Goal: Task Accomplishment & Management: Manage account settings

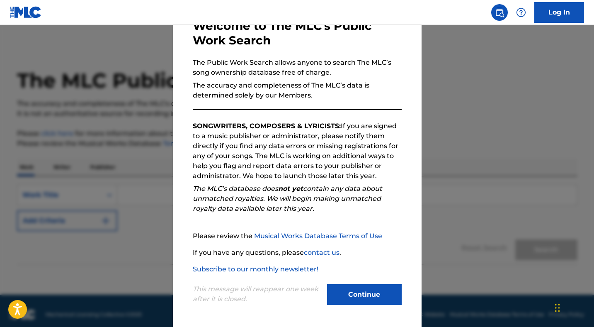
scroll to position [7, 0]
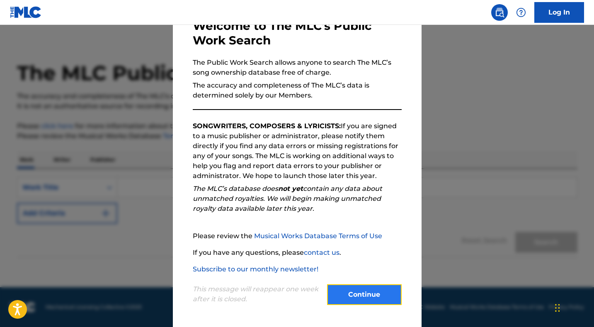
click at [373, 294] on button "Continue" at bounding box center [364, 294] width 75 height 21
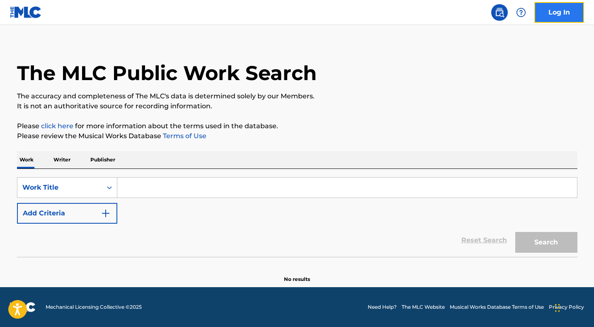
click at [557, 15] on link "Log In" at bounding box center [559, 12] width 50 height 21
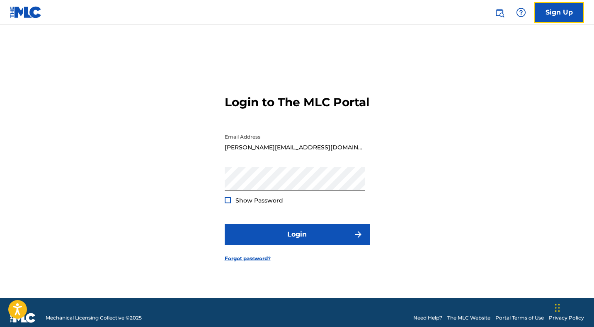
click at [225, 129] on div at bounding box center [225, 129] width 0 height 0
type input "[PERSON_NAME][EMAIL_ADDRESS]"
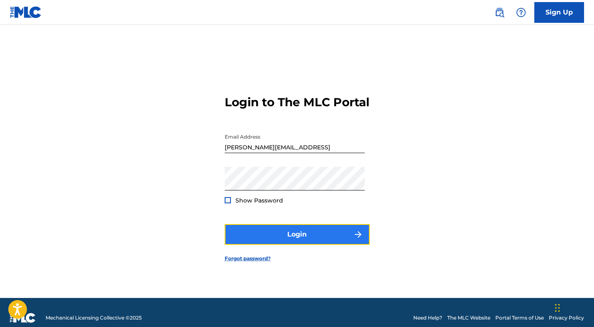
click at [303, 242] on button "Login" at bounding box center [297, 234] width 145 height 21
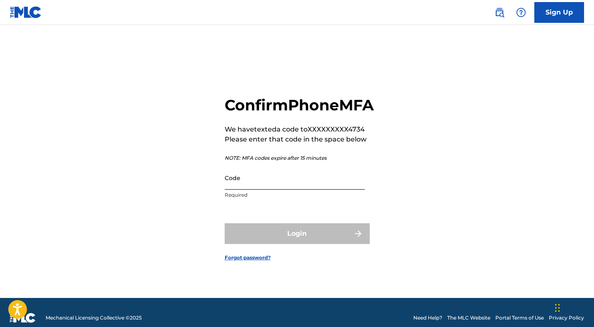
click at [289, 189] on input "Code" at bounding box center [295, 178] width 140 height 24
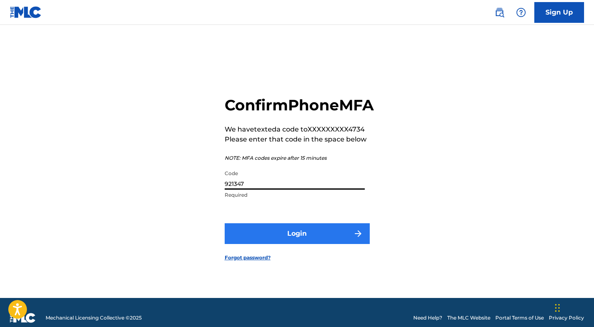
type input "921347"
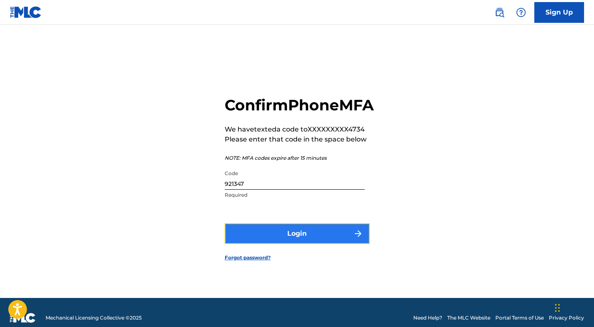
click at [289, 241] on button "Login" at bounding box center [297, 233] width 145 height 21
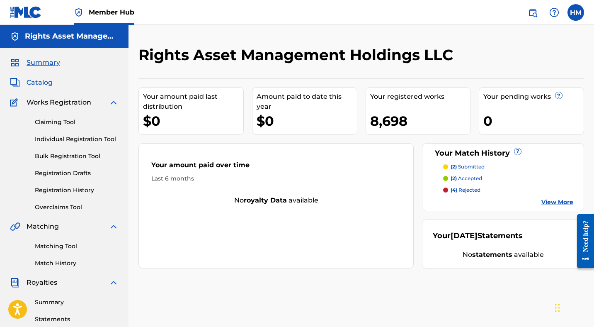
click at [43, 81] on span "Catalog" at bounding box center [40, 83] width 26 height 10
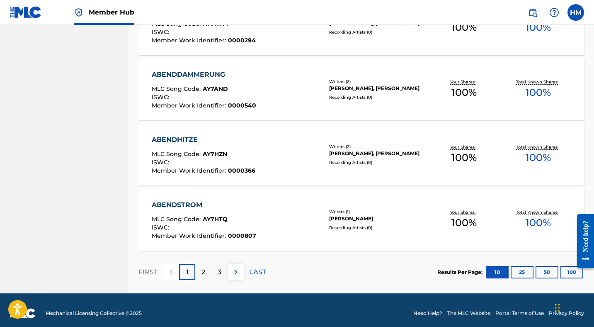
scroll to position [622, 0]
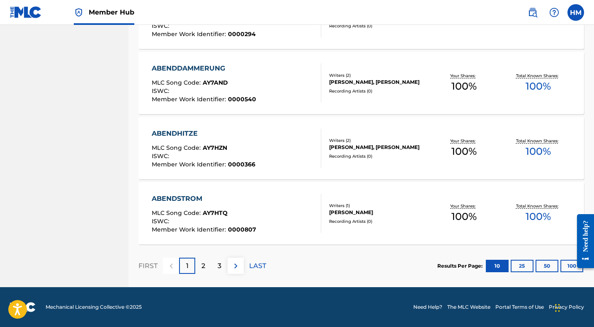
click at [571, 264] on div at bounding box center [582, 241] width 23 height 67
click at [568, 267] on button "100" at bounding box center [571, 265] width 23 height 12
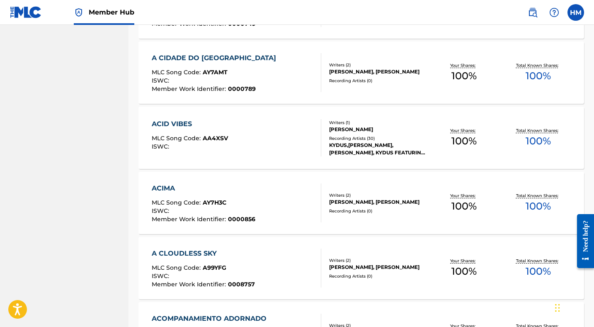
scroll to position [2592, 0]
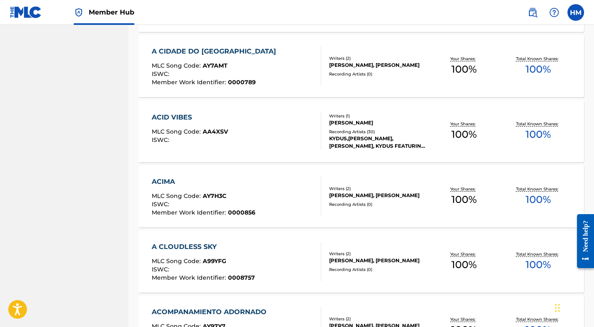
click at [182, 119] on div "ACID VIBES" at bounding box center [190, 117] width 76 height 10
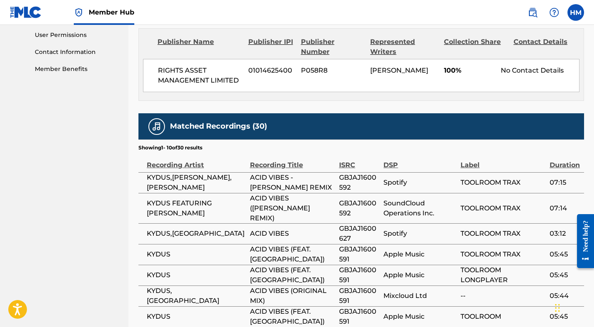
scroll to position [395, 0]
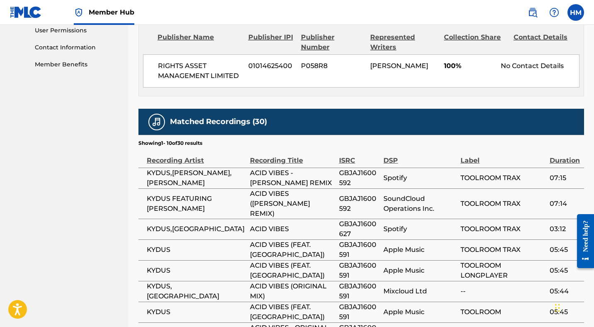
click at [153, 178] on span "KYDUS,[PERSON_NAME],[PERSON_NAME]" at bounding box center [196, 178] width 99 height 20
copy span "KYDUS"
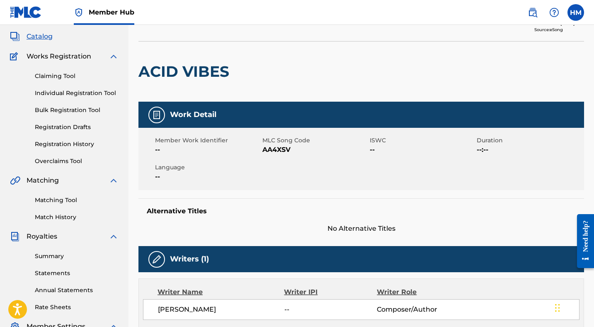
scroll to position [0, 0]
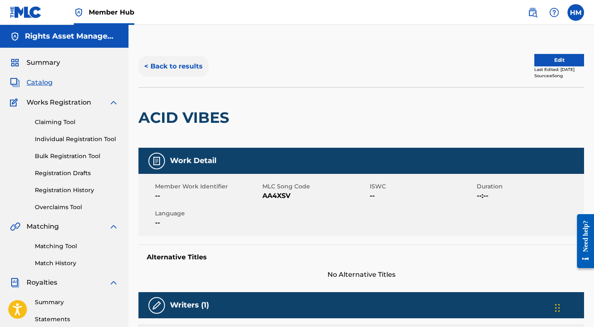
click at [181, 65] on button "< Back to results" at bounding box center [173, 66] width 70 height 21
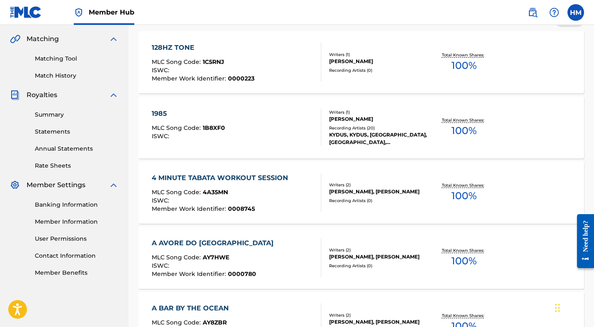
scroll to position [2592, 0]
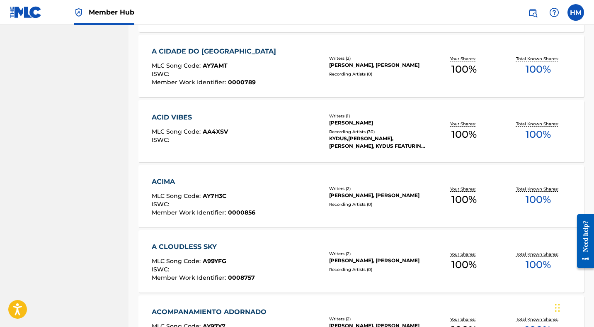
click at [174, 119] on div "ACID VIBES" at bounding box center [190, 117] width 76 height 10
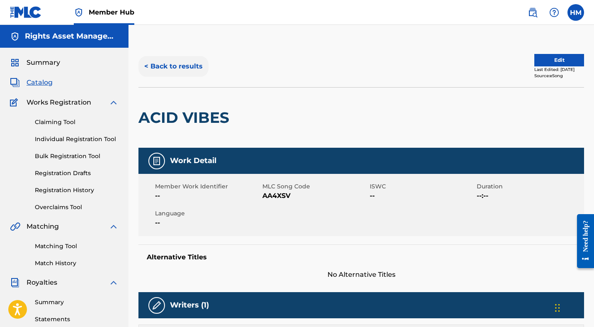
click at [179, 66] on button "< Back to results" at bounding box center [173, 66] width 70 height 21
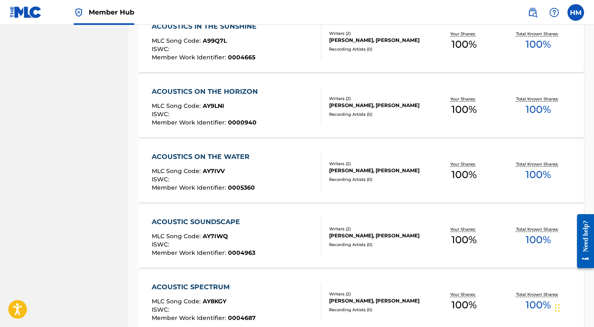
scroll to position [5242, 0]
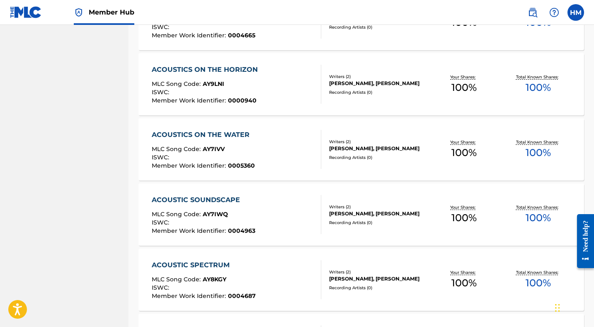
click at [206, 132] on div "ACOUSTICS ON THE WATER" at bounding box center [203, 135] width 103 height 10
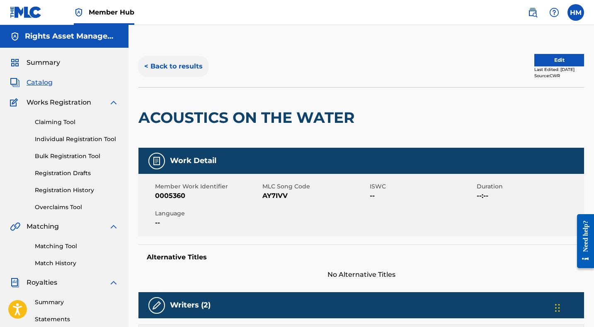
click at [175, 64] on button "< Back to results" at bounding box center [173, 66] width 70 height 21
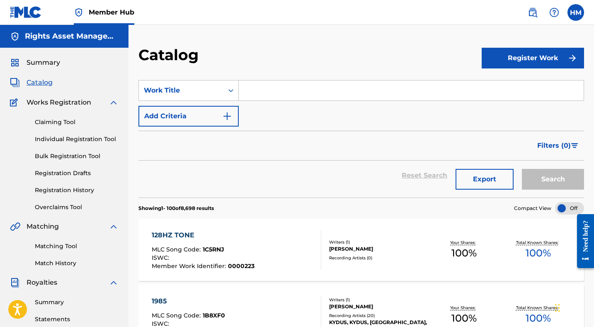
click at [44, 82] on span "Catalog" at bounding box center [40, 83] width 26 height 10
click at [43, 65] on span "Summary" at bounding box center [44, 63] width 34 height 10
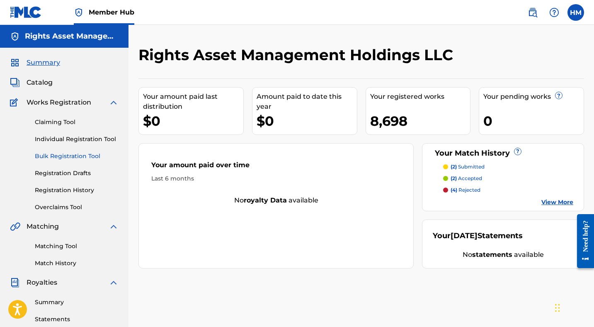
click at [75, 155] on link "Bulk Registration Tool" at bounding box center [77, 156] width 84 height 9
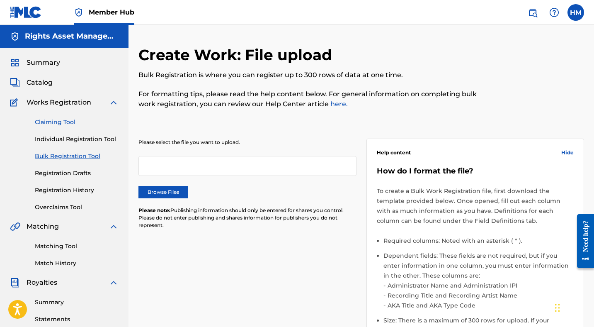
click at [52, 121] on link "Claiming Tool" at bounding box center [77, 122] width 84 height 9
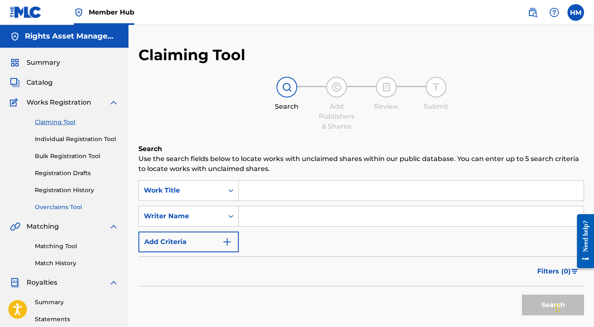
click at [63, 209] on link "Overclaims Tool" at bounding box center [77, 207] width 84 height 9
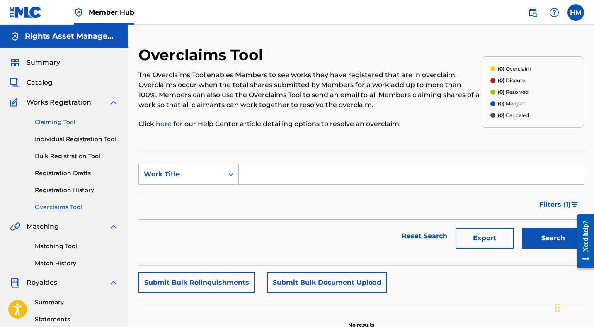
click at [76, 122] on link "Claiming Tool" at bounding box center [77, 122] width 84 height 9
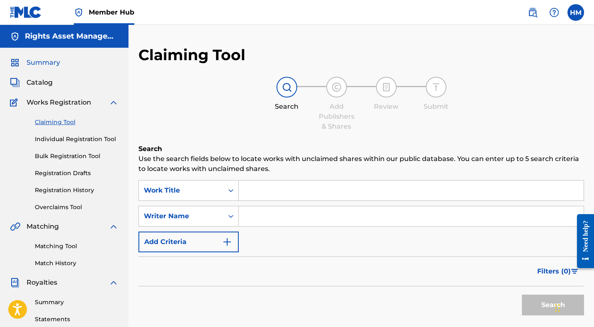
click at [53, 61] on span "Summary" at bounding box center [44, 63] width 34 height 10
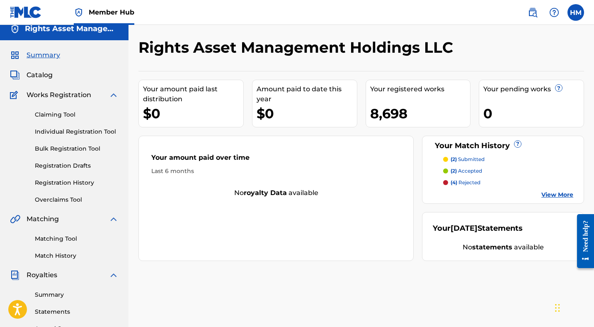
scroll to position [6, 0]
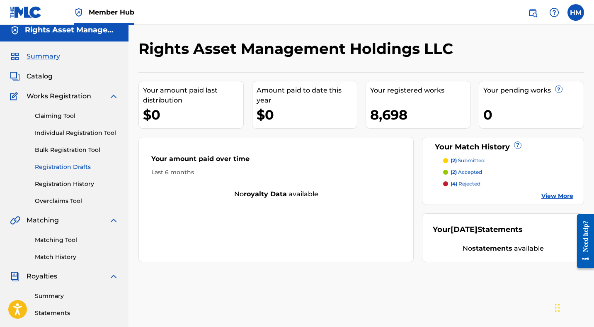
click at [80, 165] on link "Registration Drafts" at bounding box center [77, 166] width 84 height 9
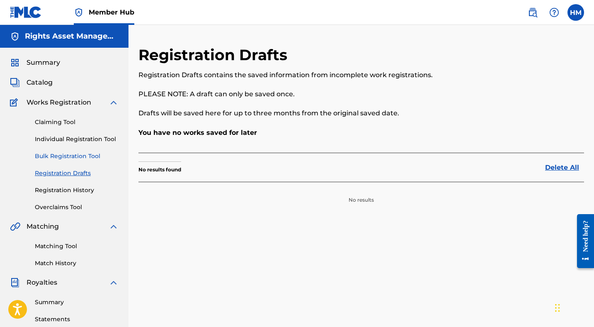
click at [71, 152] on link "Bulk Registration Tool" at bounding box center [77, 156] width 84 height 9
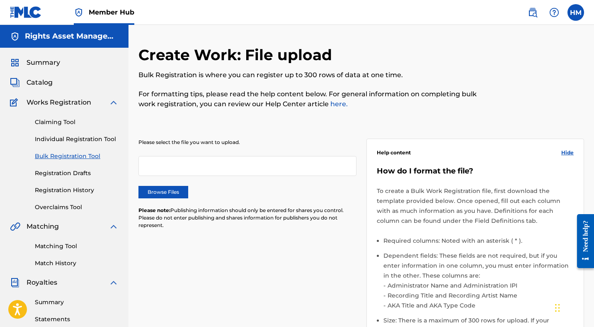
click at [41, 104] on span "Works Registration" at bounding box center [59, 102] width 65 height 10
click at [39, 84] on span "Catalog" at bounding box center [40, 83] width 26 height 10
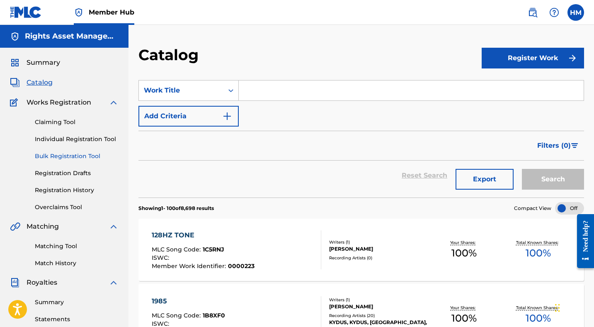
click at [68, 155] on link "Bulk Registration Tool" at bounding box center [77, 156] width 84 height 9
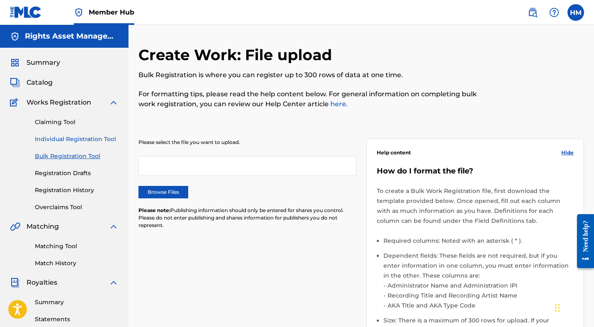
click at [58, 137] on link "Individual Registration Tool" at bounding box center [77, 139] width 84 height 9
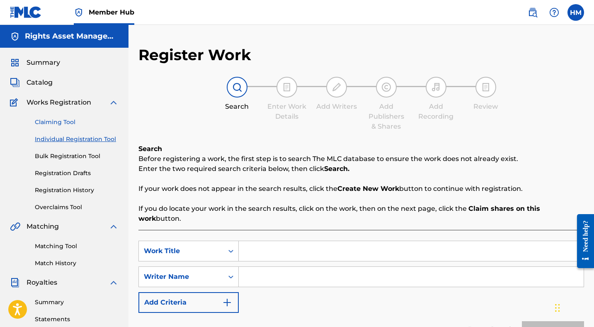
click at [53, 122] on link "Claiming Tool" at bounding box center [77, 122] width 84 height 9
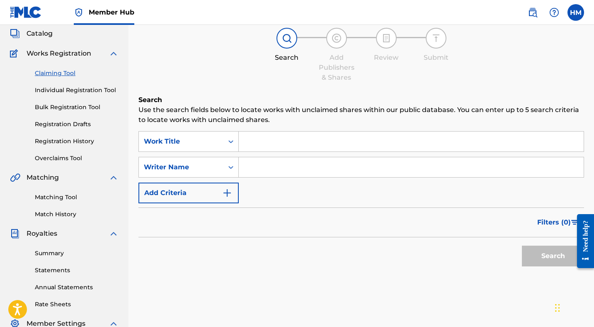
scroll to position [54, 0]
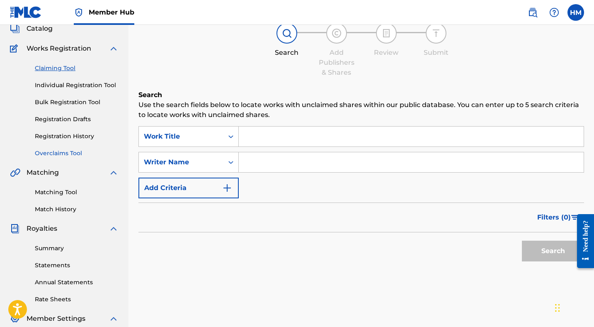
click at [66, 153] on link "Overclaims Tool" at bounding box center [77, 153] width 84 height 9
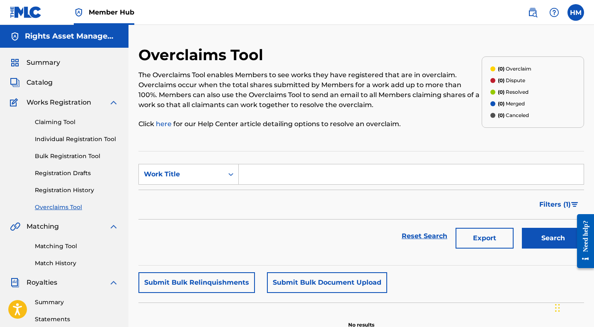
click at [247, 139] on div "Overclaims Tool The Overclaims Tool enables Members to see works they have regi…" at bounding box center [361, 260] width 446 height 429
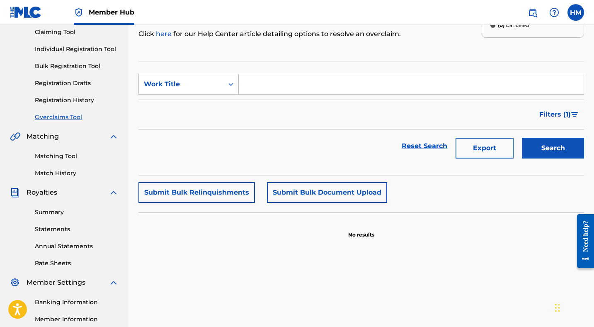
scroll to position [65, 0]
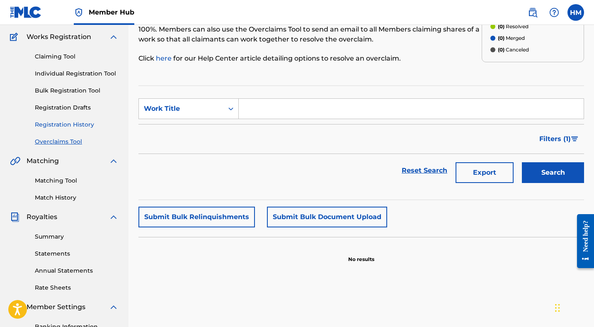
click at [79, 127] on link "Registration History" at bounding box center [77, 124] width 84 height 9
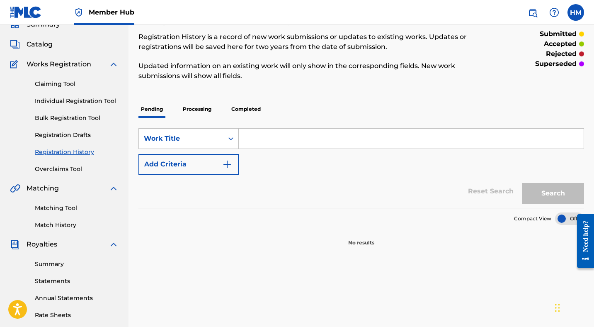
scroll to position [6, 0]
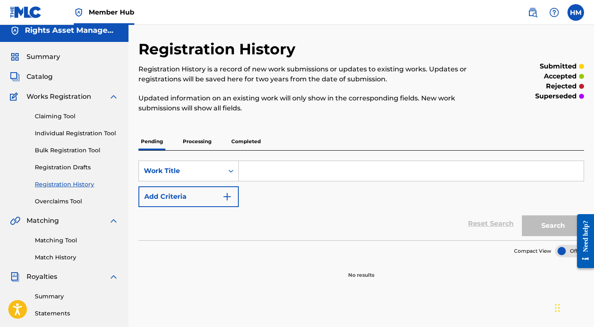
click at [201, 141] on p "Processing" at bounding box center [197, 141] width 34 height 17
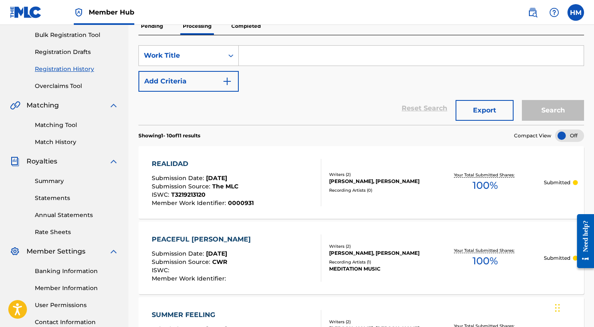
scroll to position [39, 0]
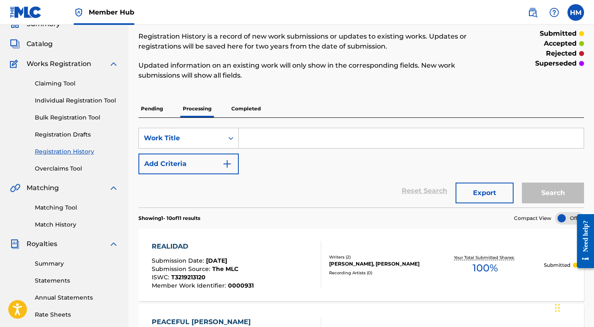
click at [247, 109] on p "Completed" at bounding box center [246, 108] width 34 height 17
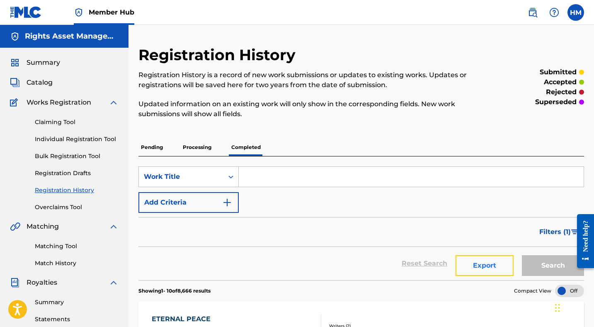
click at [471, 261] on button "Export" at bounding box center [485, 265] width 58 height 21
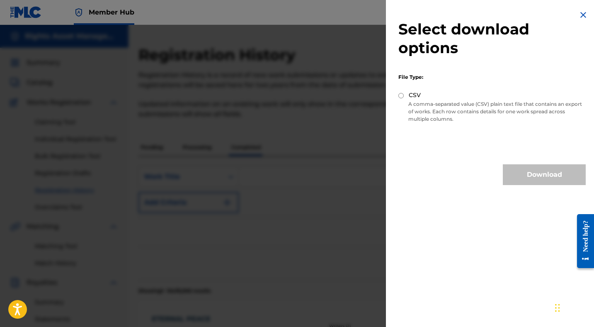
click at [402, 95] on input "CSV" at bounding box center [400, 95] width 5 height 5
radio input "true"
click at [524, 173] on button "Download" at bounding box center [544, 174] width 83 height 21
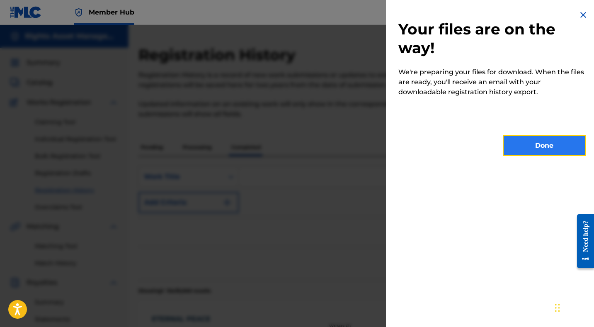
click at [546, 145] on button "Done" at bounding box center [544, 145] width 83 height 21
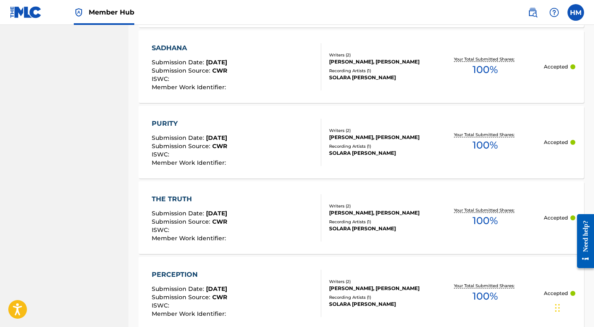
scroll to position [798, 0]
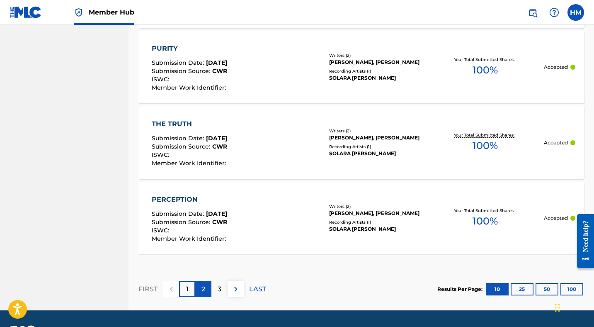
click at [201, 286] on p "2" at bounding box center [203, 289] width 4 height 10
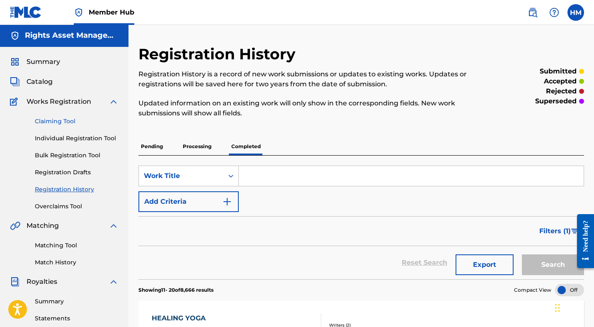
scroll to position [0, 0]
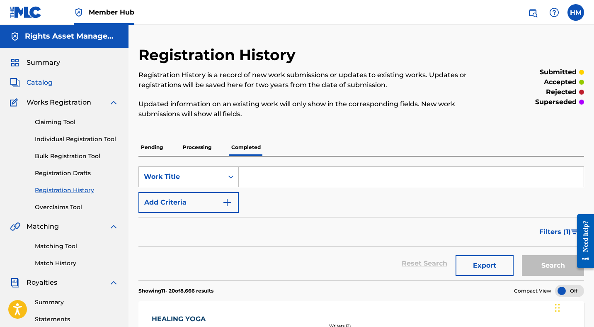
click at [40, 83] on span "Catalog" at bounding box center [40, 83] width 26 height 10
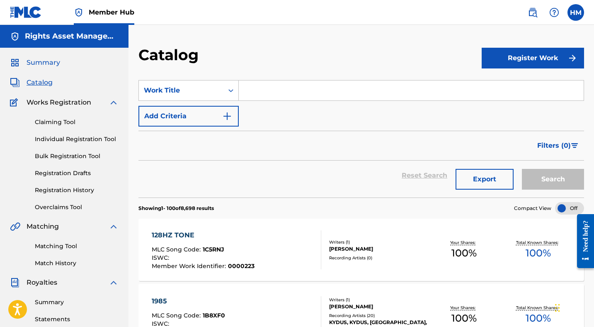
click at [49, 65] on span "Summary" at bounding box center [44, 63] width 34 height 10
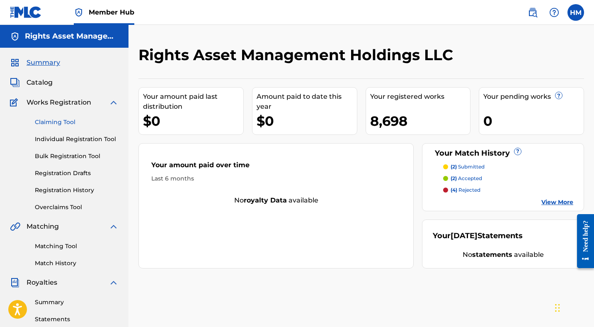
click at [64, 124] on link "Claiming Tool" at bounding box center [77, 122] width 84 height 9
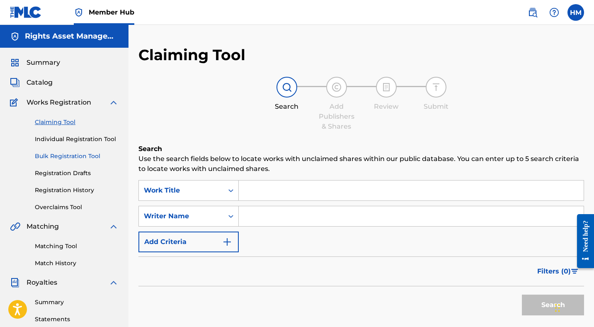
click at [67, 158] on link "Bulk Registration Tool" at bounding box center [77, 156] width 84 height 9
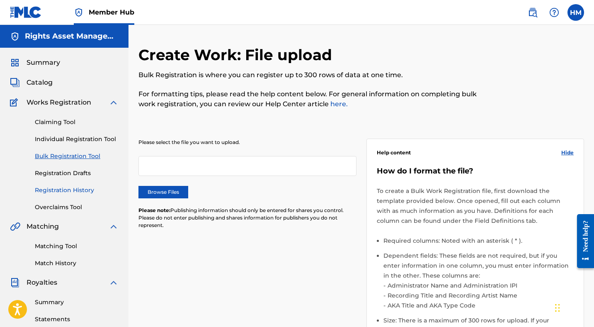
click at [64, 192] on link "Registration History" at bounding box center [77, 190] width 84 height 9
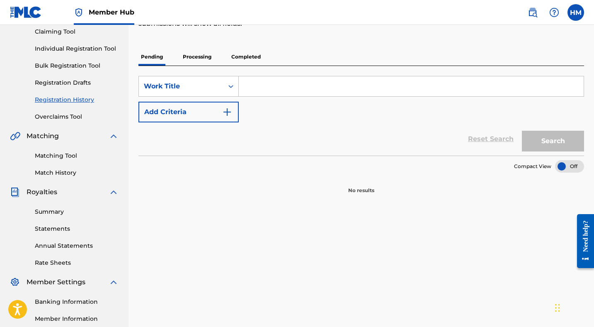
scroll to position [80, 0]
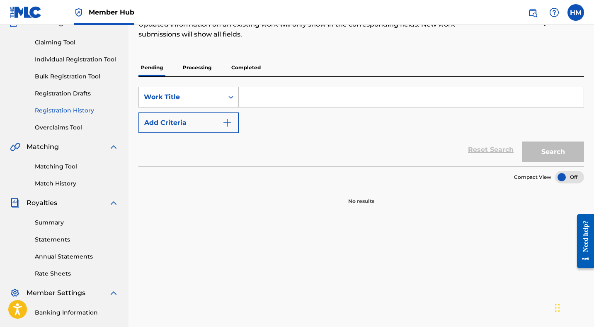
click at [204, 71] on p "Processing" at bounding box center [197, 67] width 34 height 17
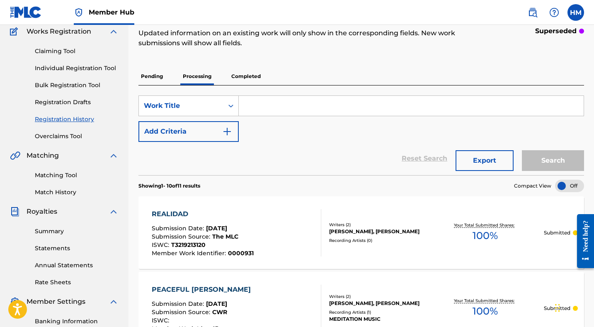
scroll to position [24, 0]
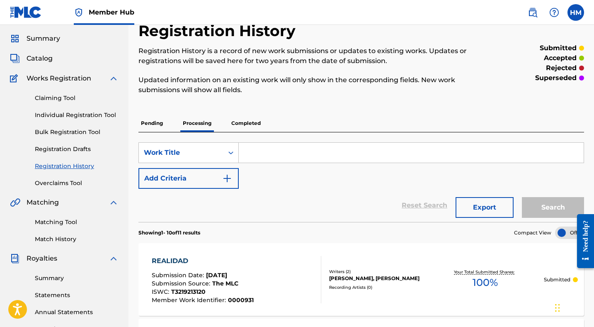
click at [247, 119] on p "Completed" at bounding box center [246, 122] width 34 height 17
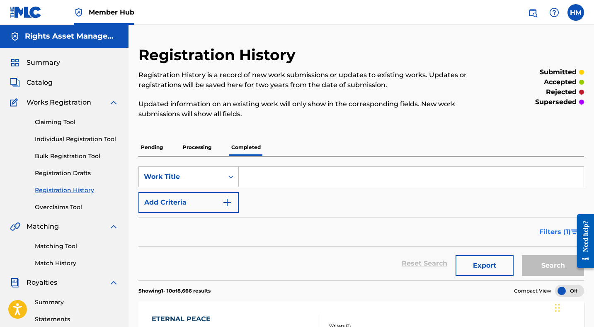
click at [550, 229] on span "Filters ( 1 )" at bounding box center [555, 232] width 32 height 10
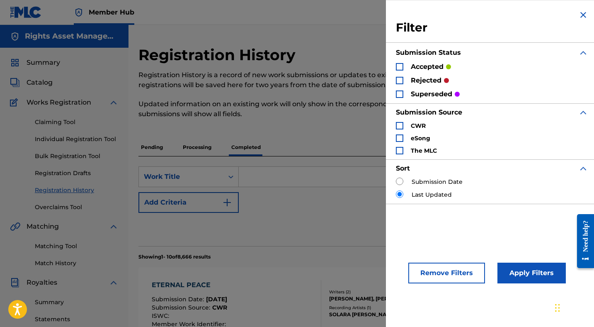
click at [399, 80] on div "Search Form" at bounding box center [399, 80] width 7 height 7
click at [525, 272] on button "Apply Filters" at bounding box center [531, 272] width 68 height 21
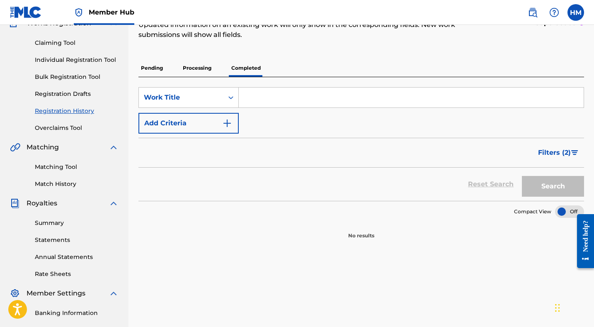
scroll to position [187, 0]
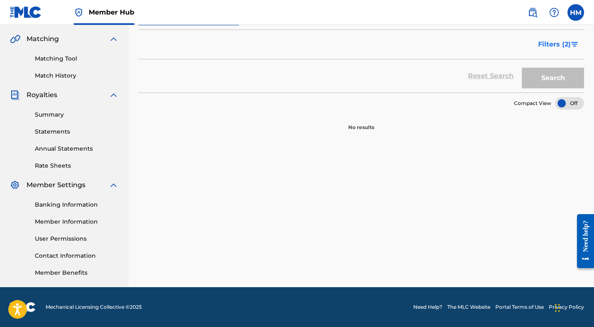
click at [570, 45] on span "Filters ( 2 )" at bounding box center [554, 44] width 33 height 10
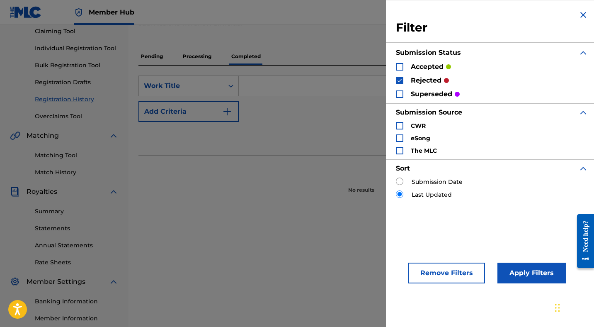
scroll to position [82, 0]
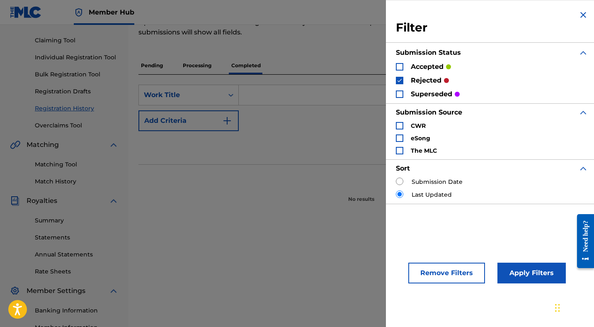
click at [400, 66] on div "Search Form" at bounding box center [399, 66] width 7 height 7
click at [519, 274] on button "Apply Filters" at bounding box center [531, 272] width 68 height 21
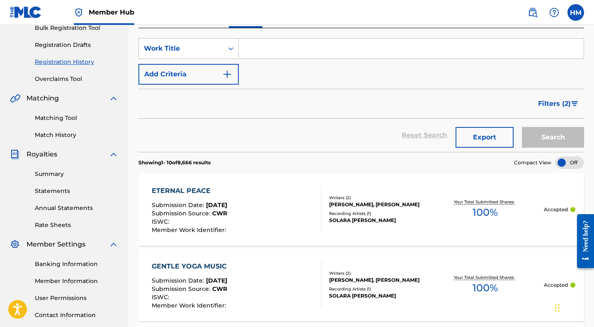
scroll to position [0, 0]
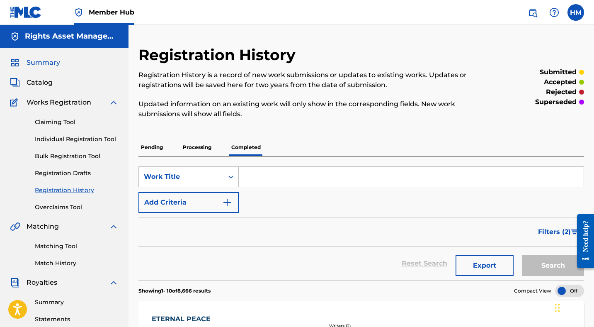
click at [48, 63] on span "Summary" at bounding box center [44, 63] width 34 height 10
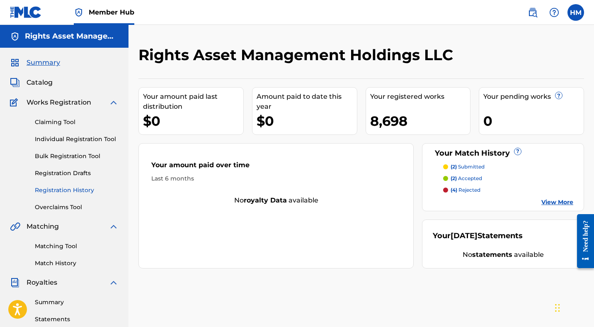
click at [68, 190] on link "Registration History" at bounding box center [77, 190] width 84 height 9
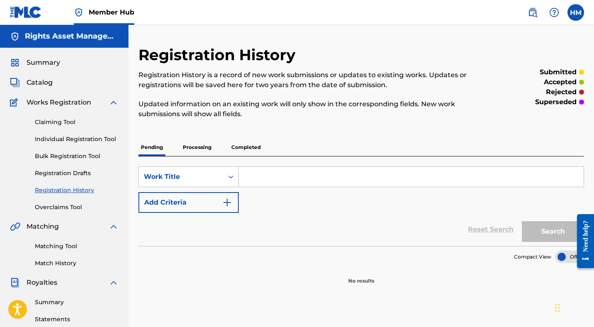
click at [194, 148] on p "Processing" at bounding box center [197, 146] width 34 height 17
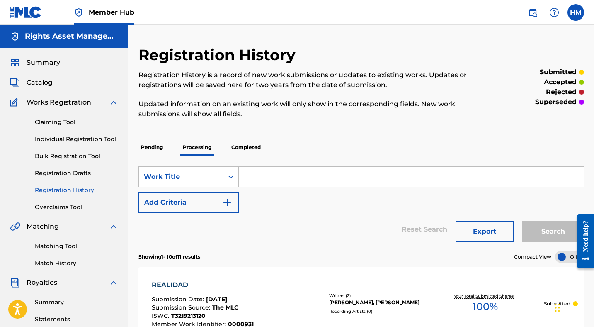
scroll to position [86, 0]
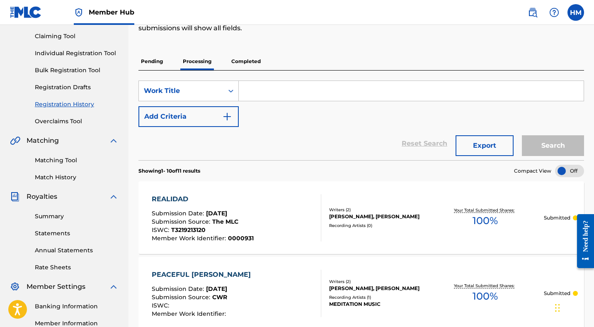
click at [252, 65] on p "Completed" at bounding box center [246, 61] width 34 height 17
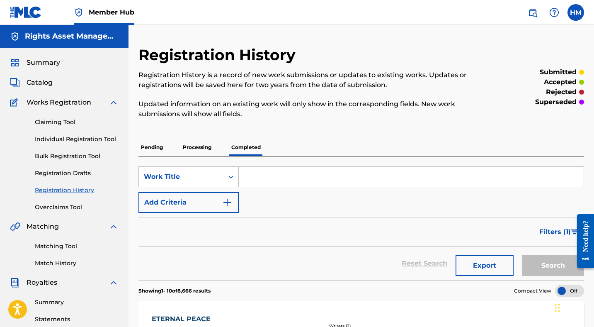
click at [194, 147] on p "Processing" at bounding box center [197, 146] width 34 height 17
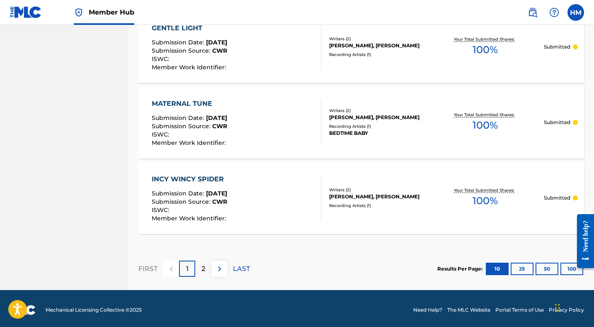
scroll to position [788, 0]
